Goal: Task Accomplishment & Management: Use online tool/utility

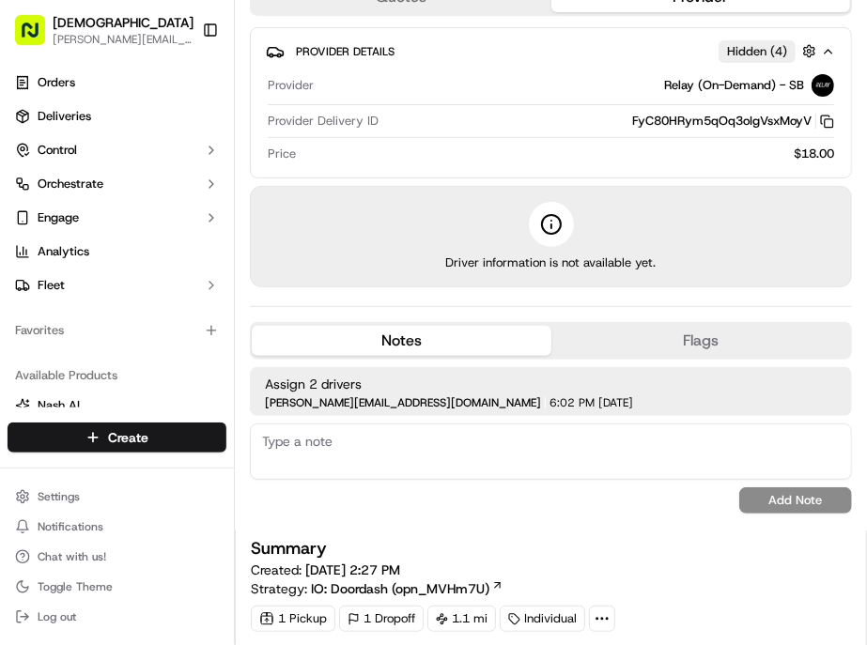
scroll to position [417, 0]
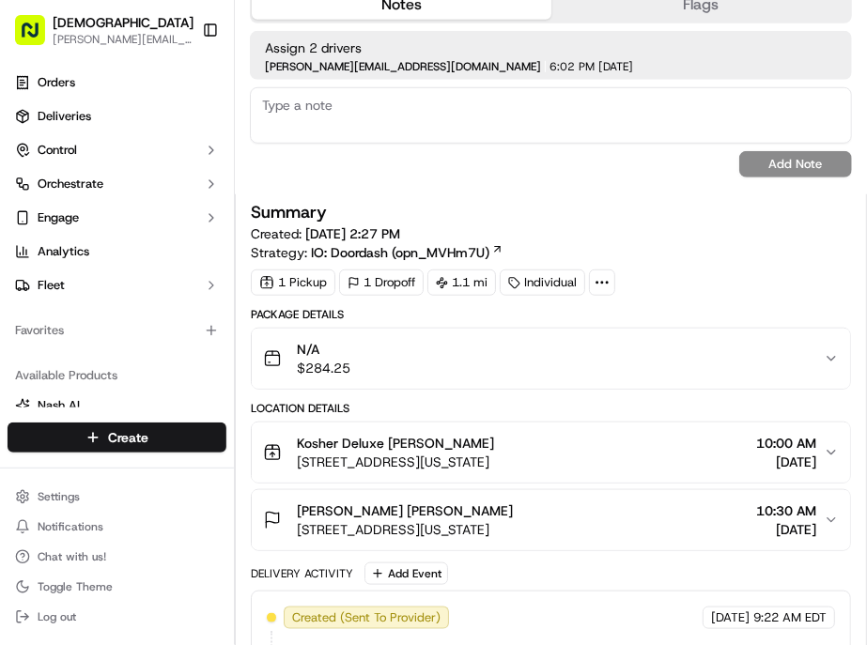
click at [743, 434] on div "Kosher Deluxe [PERSON_NAME] [STREET_ADDRESS][US_STATE] 10:00 AM [DATE]" at bounding box center [543, 453] width 561 height 38
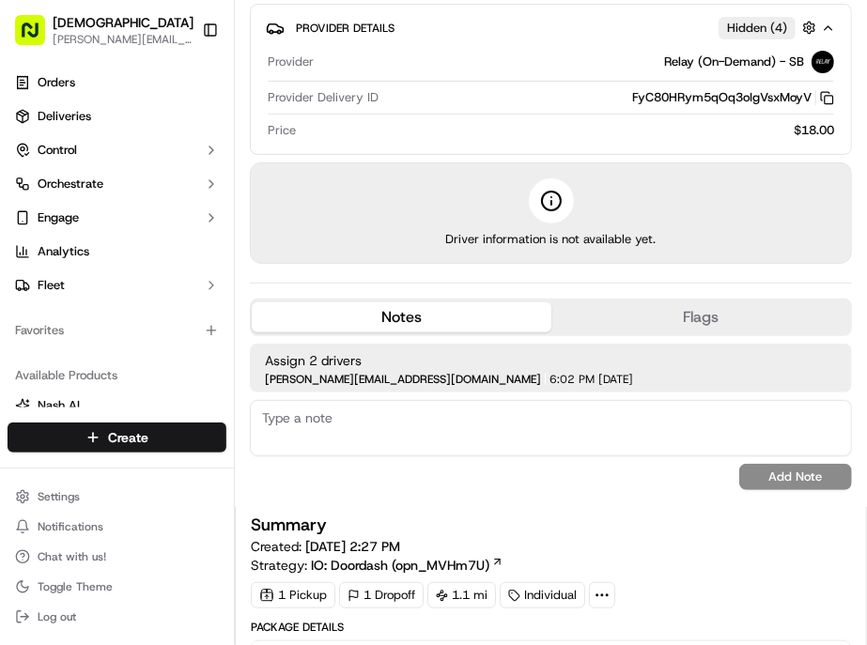
scroll to position [0, 0]
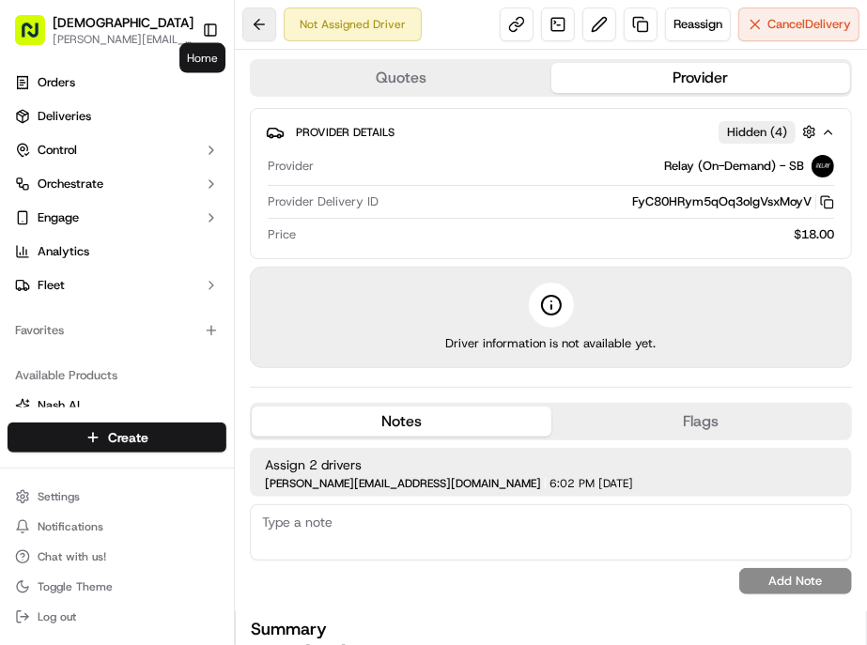
click at [242, 24] on button at bounding box center [259, 25] width 34 height 34
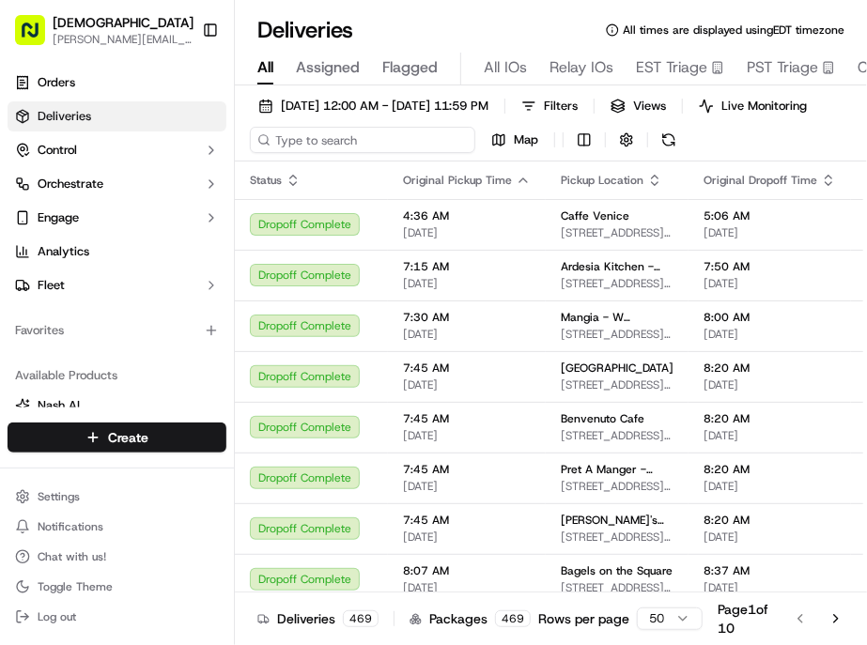
click at [288, 127] on input at bounding box center [362, 140] width 225 height 26
paste input "Jamiann Cassino"
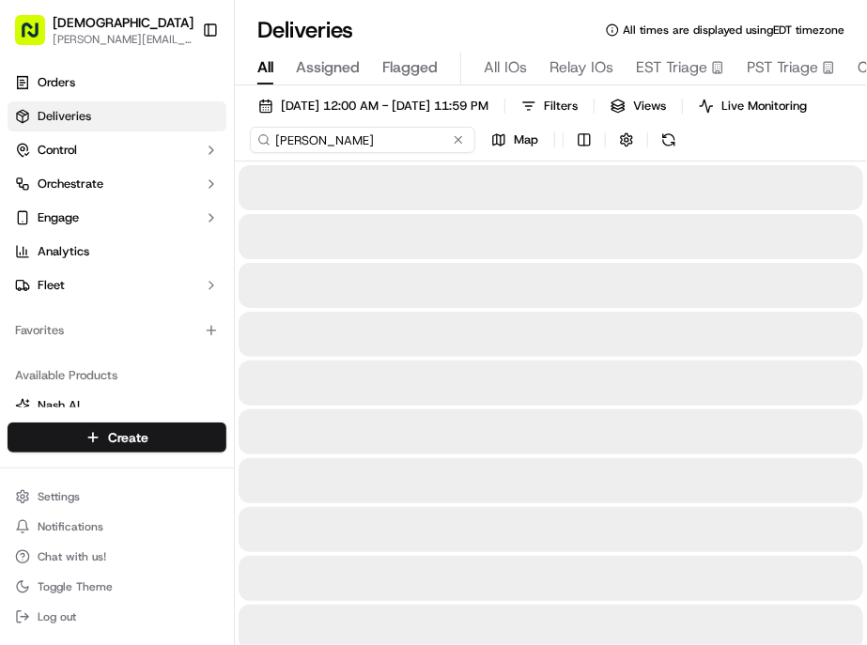
type input "Jamiann Cassino"
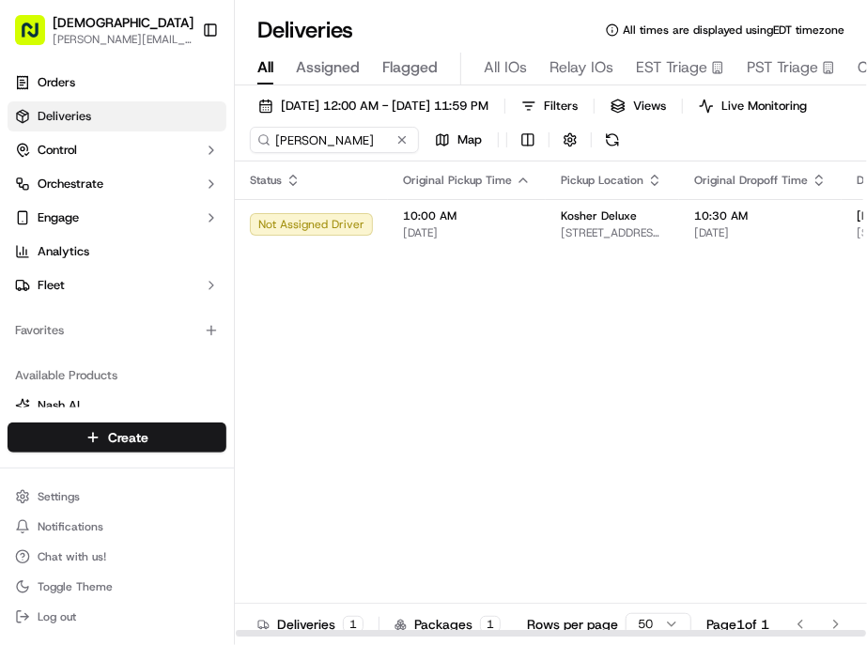
click at [546, 630] on div at bounding box center [551, 633] width 630 height 7
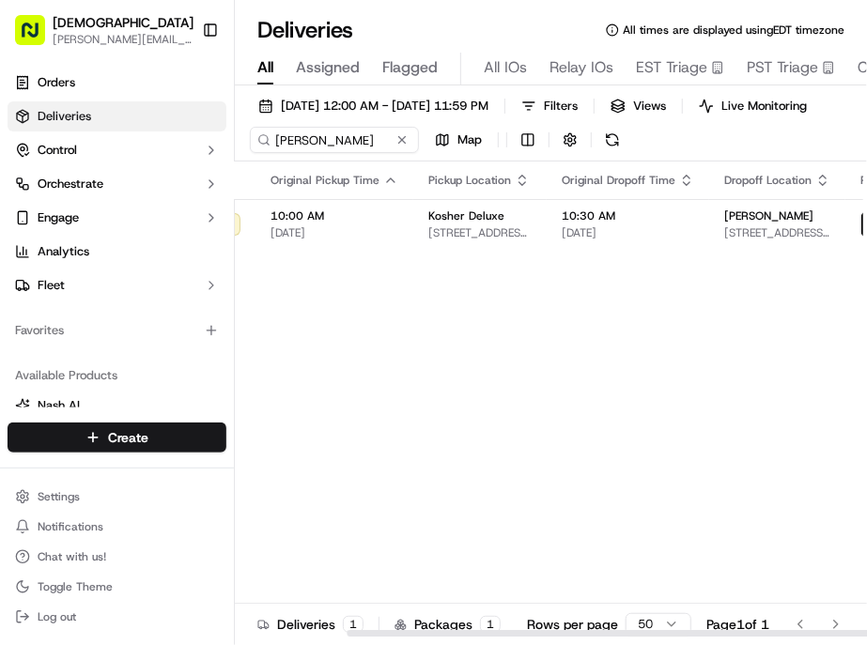
drag, startPoint x: 542, startPoint y: 605, endPoint x: 790, endPoint y: 471, distance: 281.5
click at [732, 630] on div at bounding box center [662, 633] width 630 height 7
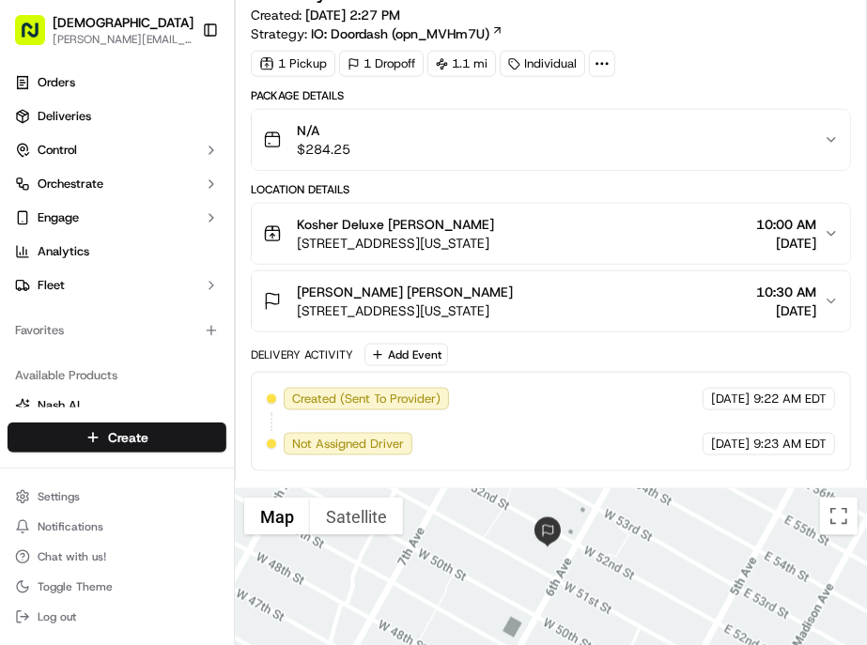
click at [759, 234] on span "[DATE]" at bounding box center [786, 243] width 60 height 19
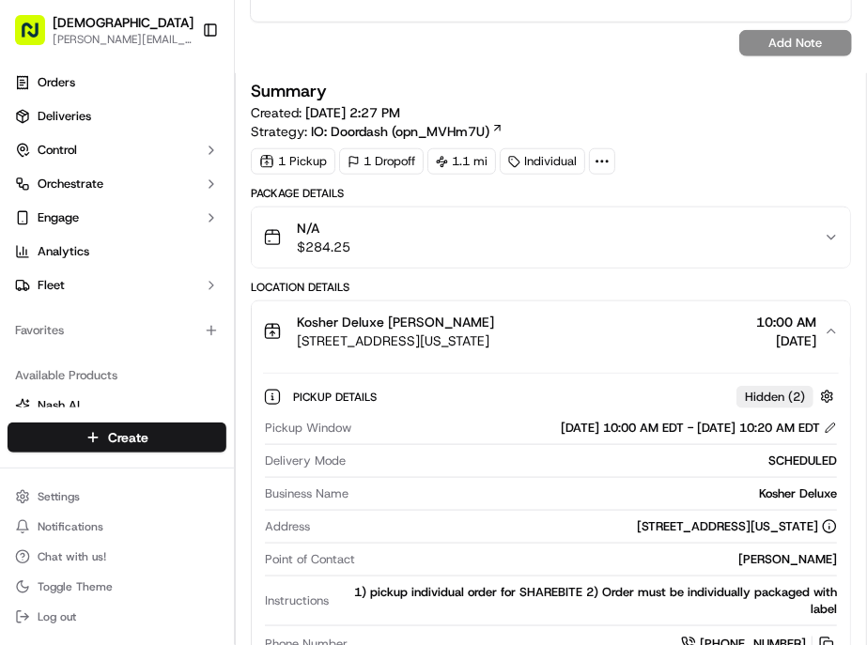
scroll to position [537, 0]
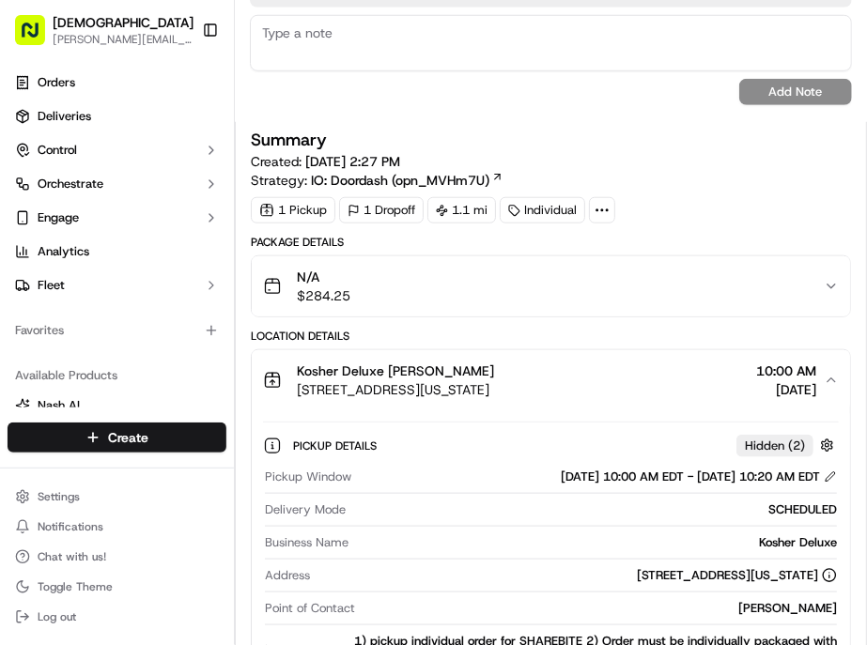
click at [721, 362] on div "Kosher Deluxe [PERSON_NAME] [STREET_ADDRESS][US_STATE] 10:00 AM [DATE]" at bounding box center [543, 381] width 561 height 38
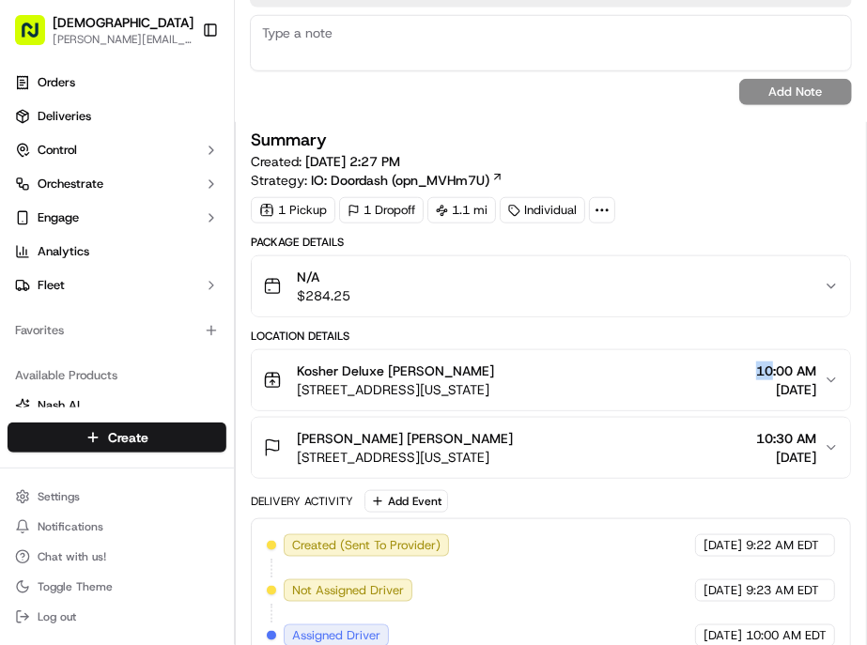
click at [721, 362] on div "Kosher Deluxe [PERSON_NAME] [STREET_ADDRESS][US_STATE] 10:00 AM [DATE]" at bounding box center [543, 381] width 561 height 38
click at [783, 380] on span "[DATE]" at bounding box center [786, 389] width 60 height 19
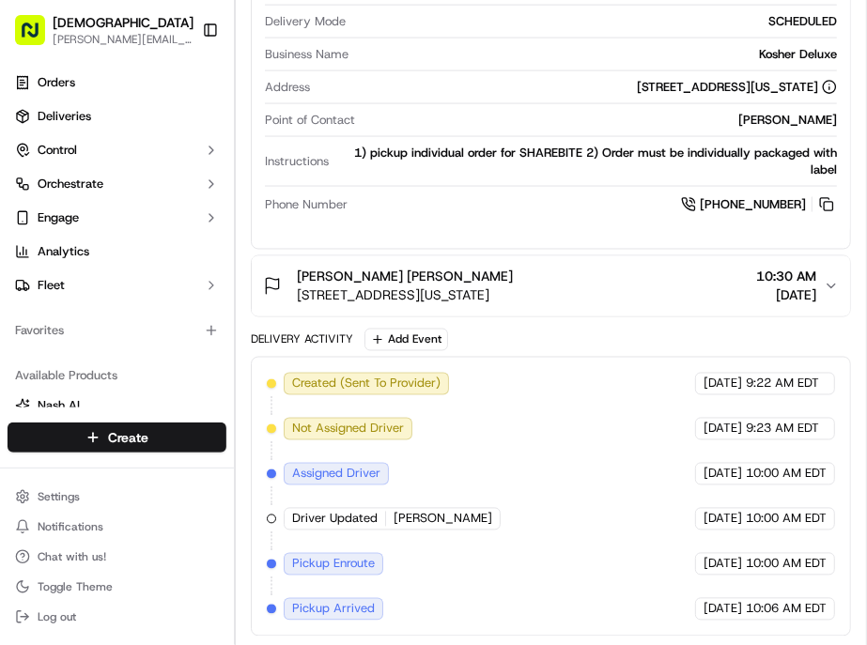
scroll to position [1058, 0]
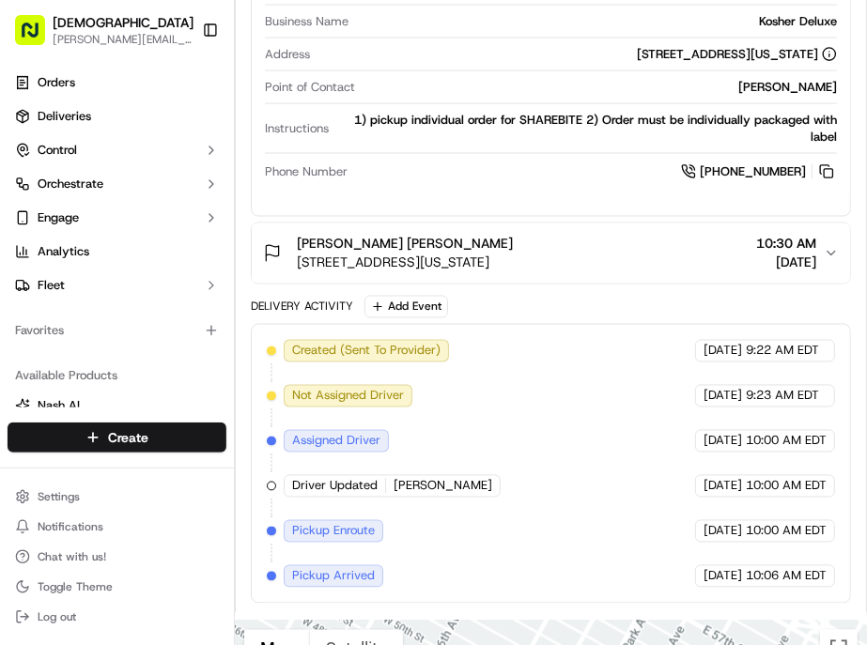
drag, startPoint x: 441, startPoint y: 332, endPoint x: 488, endPoint y: 427, distance: 105.8
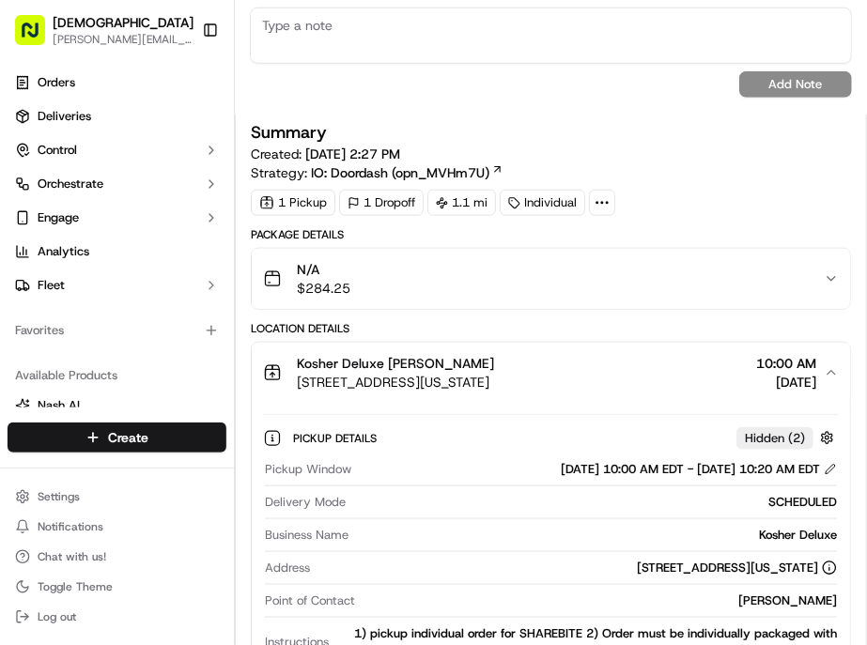
scroll to position [537, 0]
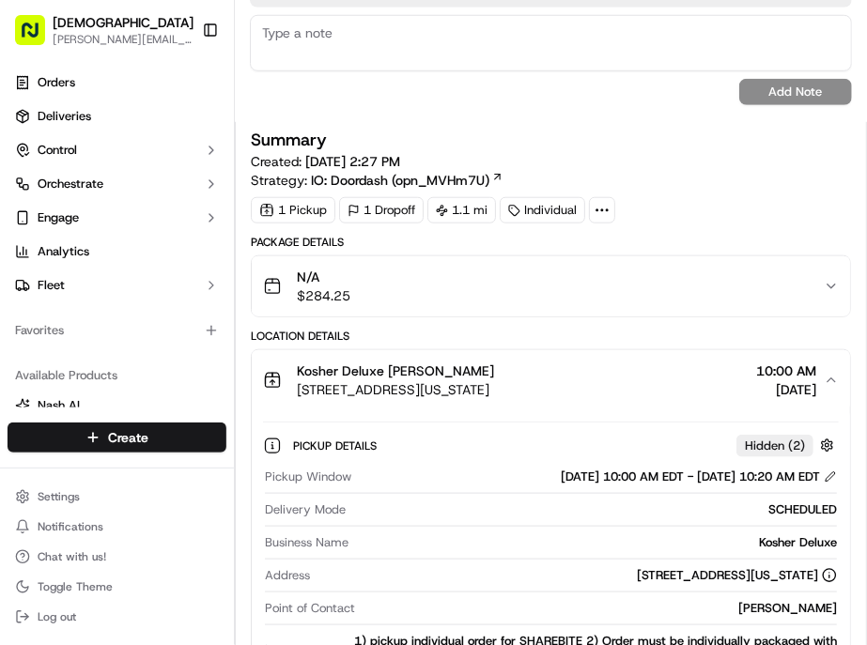
click at [700, 362] on div "Kosher Deluxe [PERSON_NAME] [STREET_ADDRESS][US_STATE] 10:00 AM [DATE]" at bounding box center [543, 381] width 561 height 38
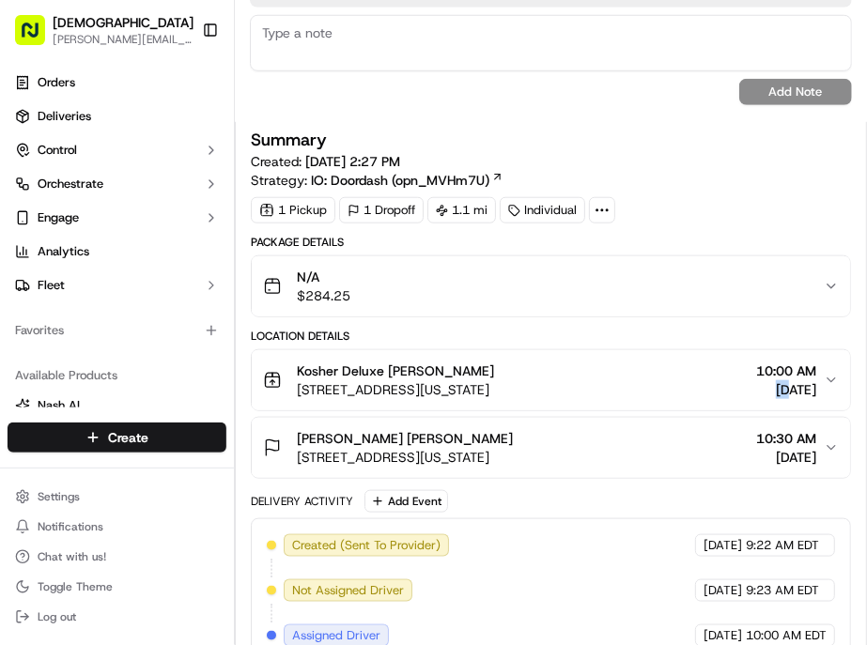
click at [700, 362] on div "Kosher Deluxe [PERSON_NAME] [STREET_ADDRESS][US_STATE] 10:00 AM [DATE]" at bounding box center [543, 381] width 561 height 38
click at [806, 380] on span "[DATE]" at bounding box center [786, 389] width 60 height 19
click at [824, 373] on icon "button" at bounding box center [831, 380] width 15 height 15
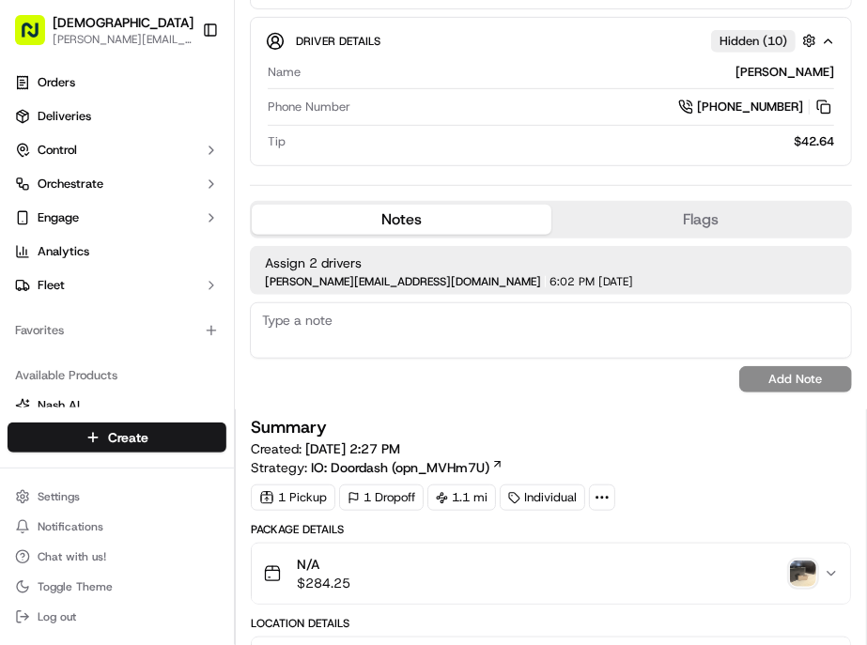
scroll to position [313, 0]
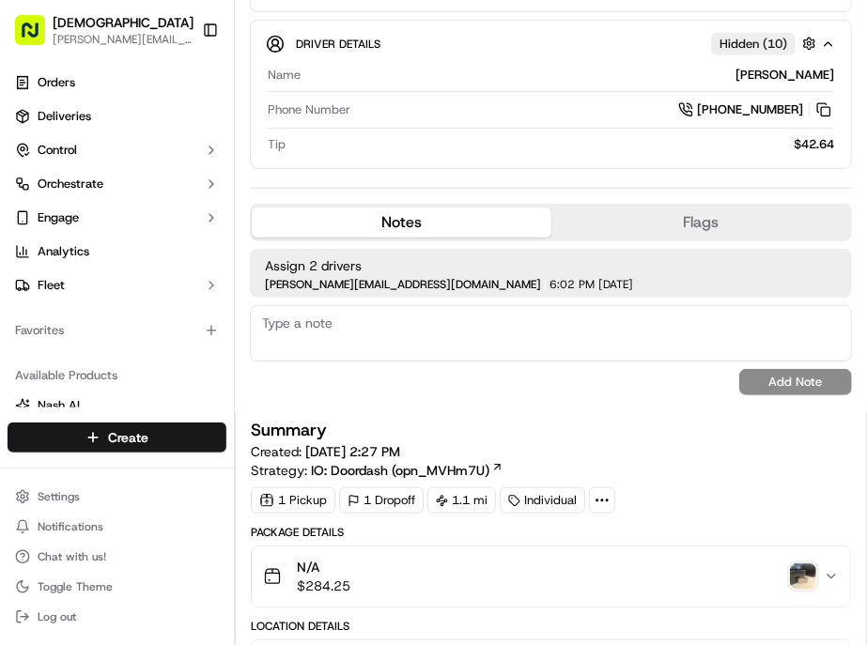
click at [799, 563] on img "button" at bounding box center [803, 576] width 26 height 26
